Goal: Check status: Check status

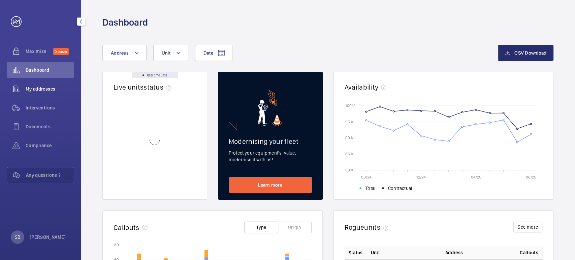
click at [39, 90] on span "My addresses" at bounding box center [50, 88] width 48 height 7
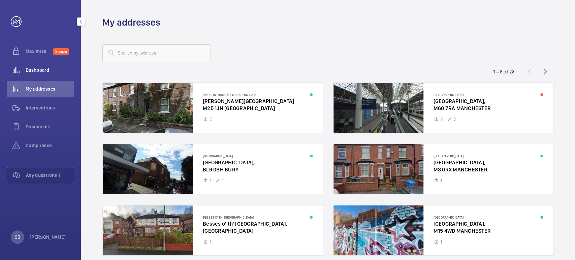
click at [51, 78] on div "Dashboard" at bounding box center [40, 70] width 67 height 16
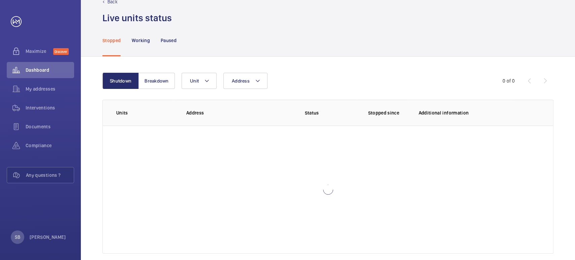
scroll to position [27, 0]
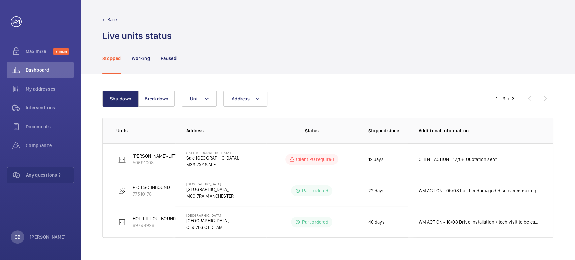
click at [175, 101] on wm-front-filters "Shutdown Breakdown Address Unit" at bounding box center [287, 99] width 370 height 16
click at [162, 100] on button "Breakdown" at bounding box center [156, 99] width 36 height 16
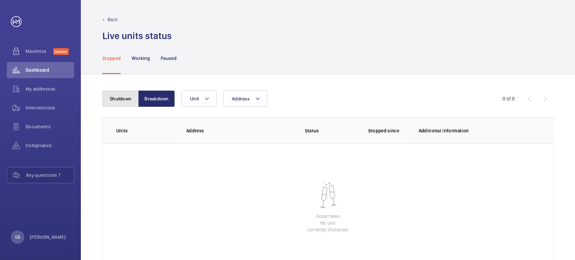
click at [132, 98] on button "Shutdown" at bounding box center [120, 99] width 36 height 16
